Goal: Task Accomplishment & Management: Manage account settings

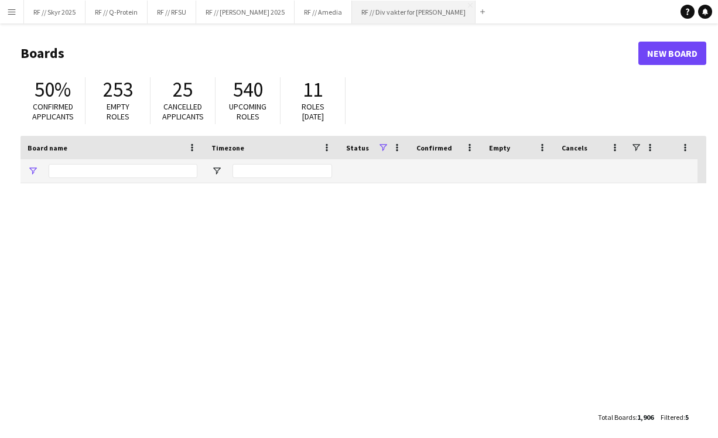
type input "***"
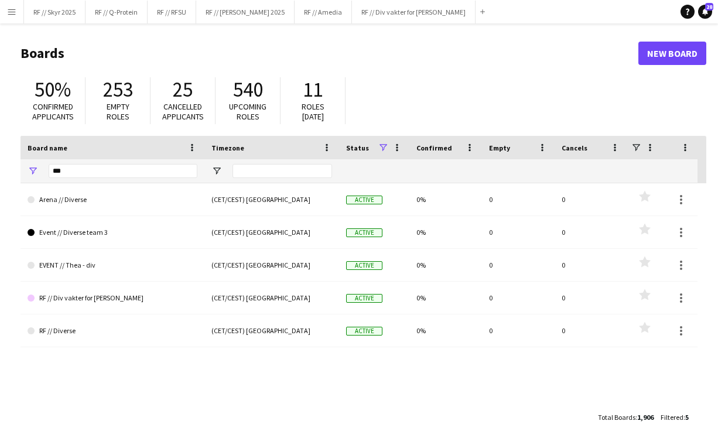
click at [19, 19] on button "Menu" at bounding box center [11, 11] width 23 height 23
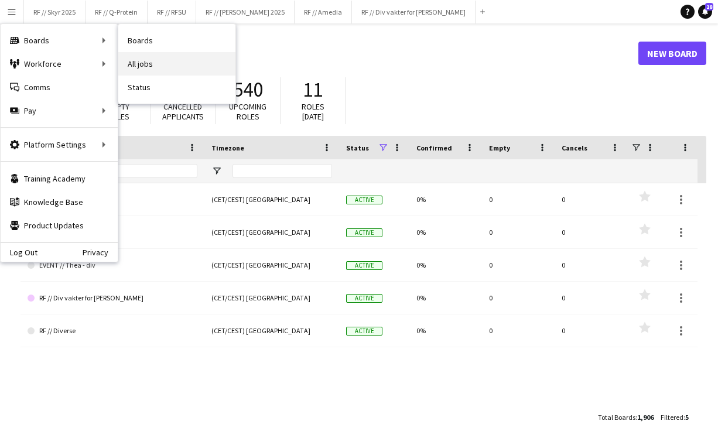
click at [166, 61] on link "All jobs" at bounding box center [176, 63] width 117 height 23
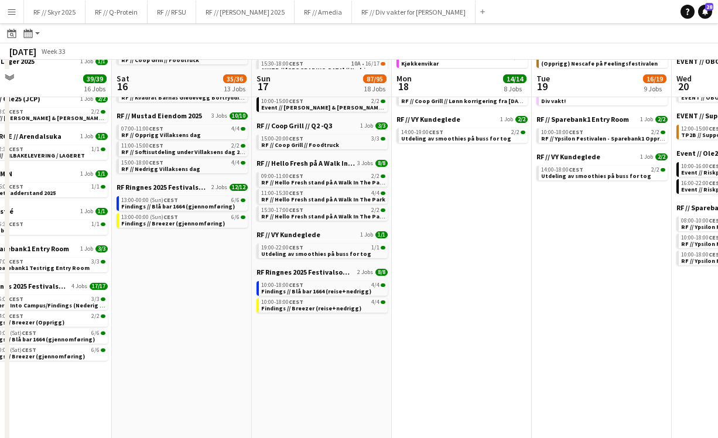
scroll to position [263, 0]
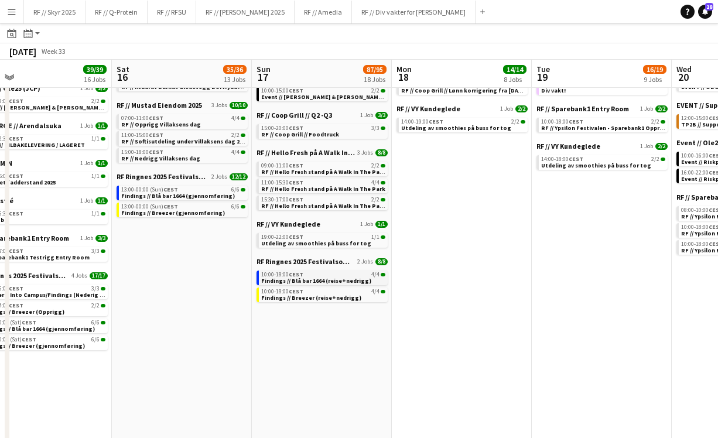
click at [318, 281] on span "Findings // Blå bar 1664 (reise+nedrigg)" at bounding box center [316, 281] width 110 height 8
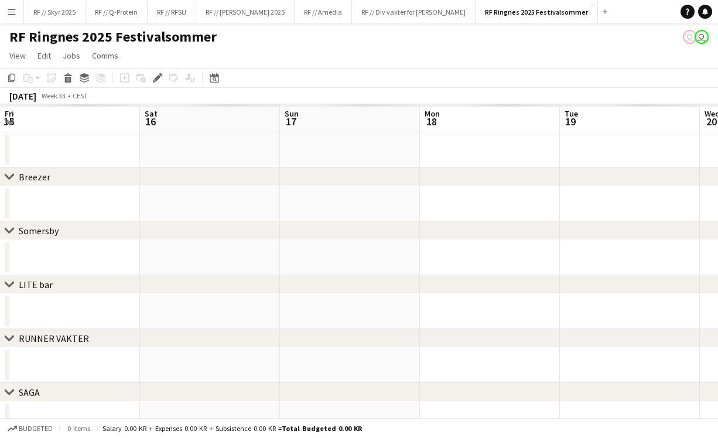
scroll to position [0, 403]
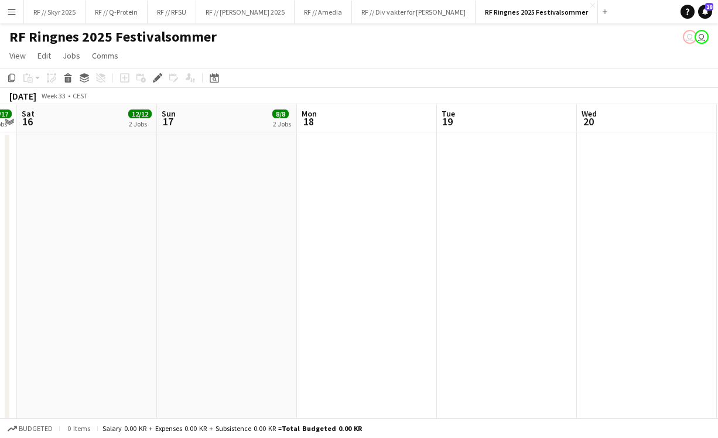
click at [8, 11] on app-icon "Menu" at bounding box center [11, 11] width 9 height 9
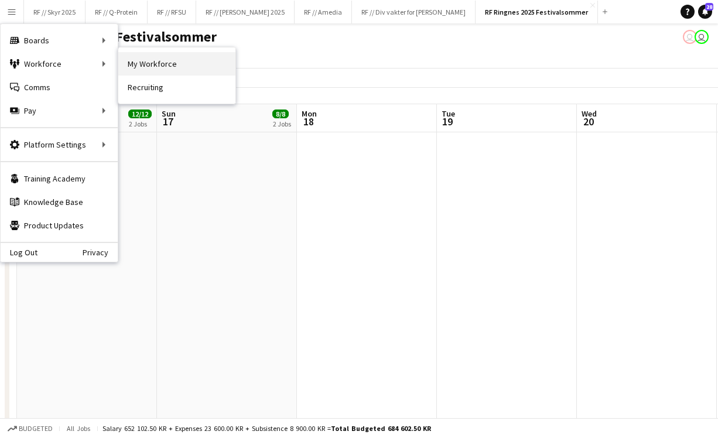
click at [131, 65] on link "My Workforce" at bounding box center [176, 63] width 117 height 23
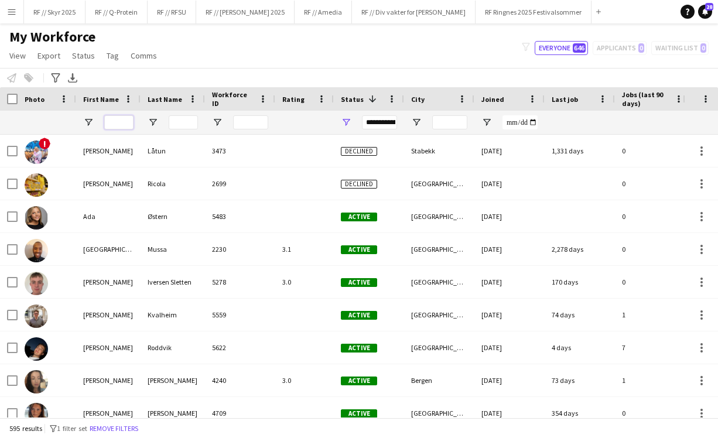
click at [114, 121] on input "First Name Filter Input" at bounding box center [118, 122] width 29 height 14
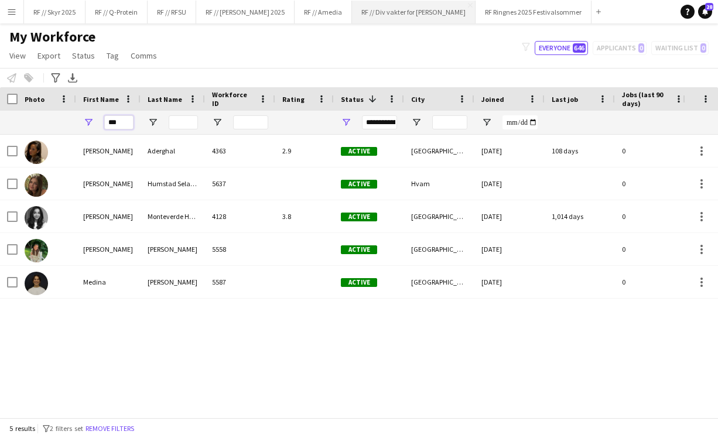
type input "***"
click at [11, 11] on app-icon "Menu" at bounding box center [11, 11] width 9 height 9
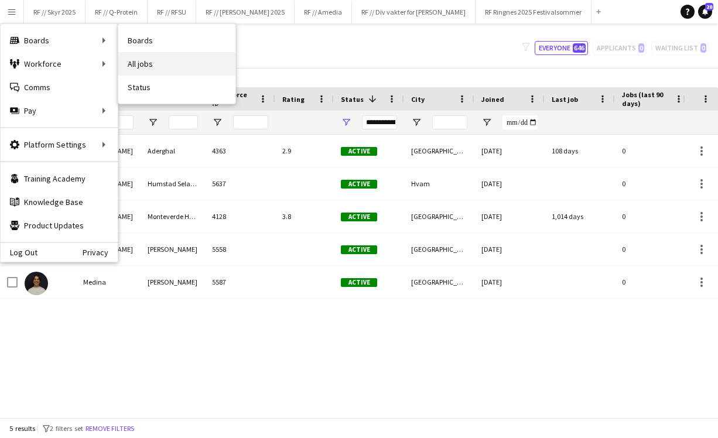
click at [161, 62] on link "All jobs" at bounding box center [176, 63] width 117 height 23
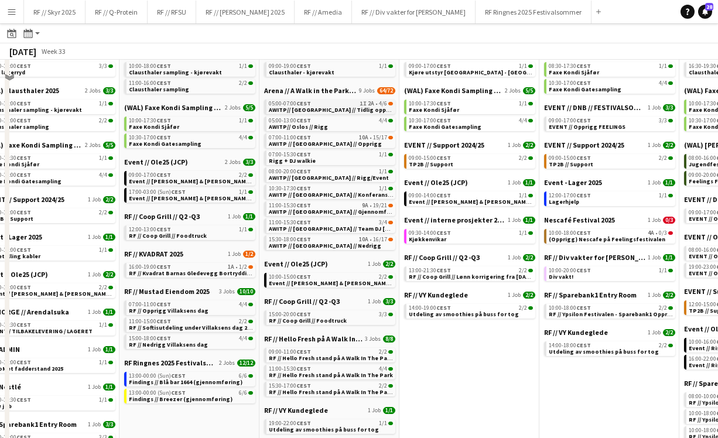
scroll to position [83, 0]
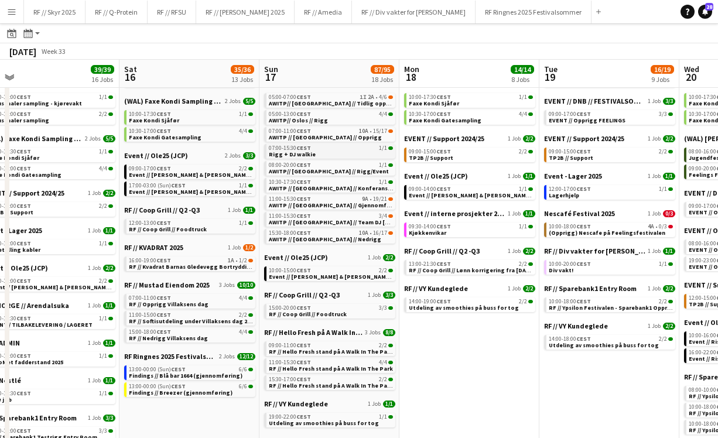
click at [329, 155] on link "07:00-15:30 CEST 1/1 Rigg + DJ walkie" at bounding box center [331, 150] width 124 height 13
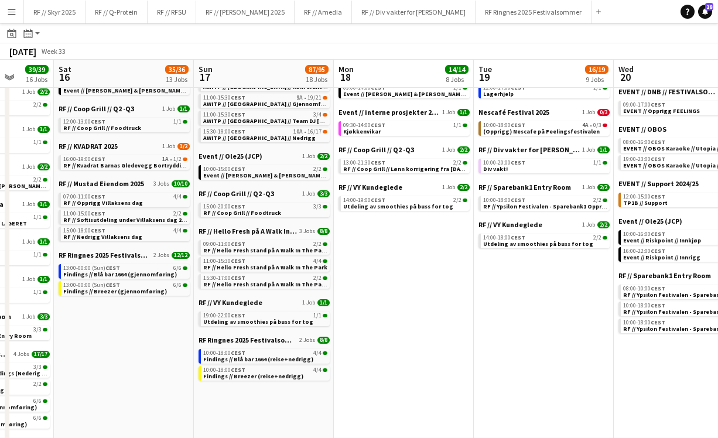
scroll to position [183, 0]
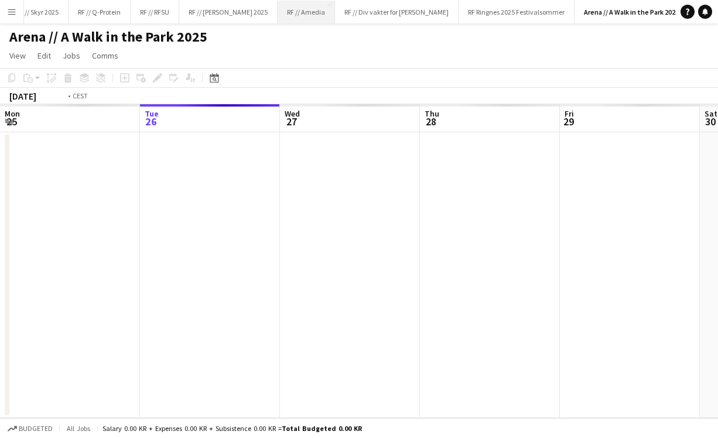
scroll to position [0, 403]
